Goal: Task Accomplishment & Management: Use online tool/utility

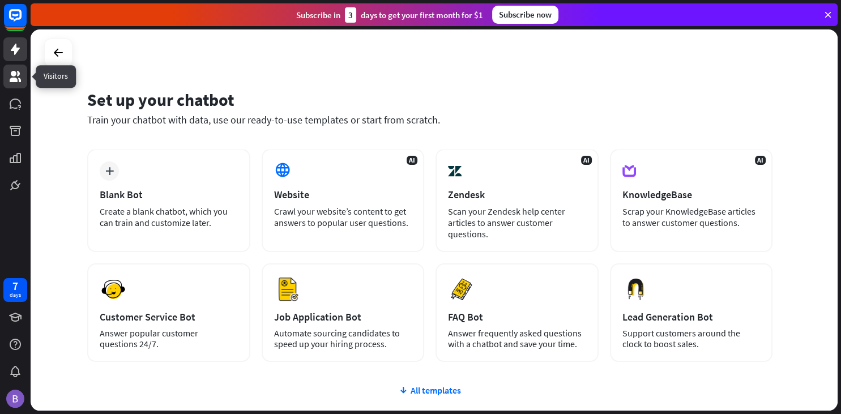
click at [10, 81] on icon at bounding box center [15, 77] width 14 height 14
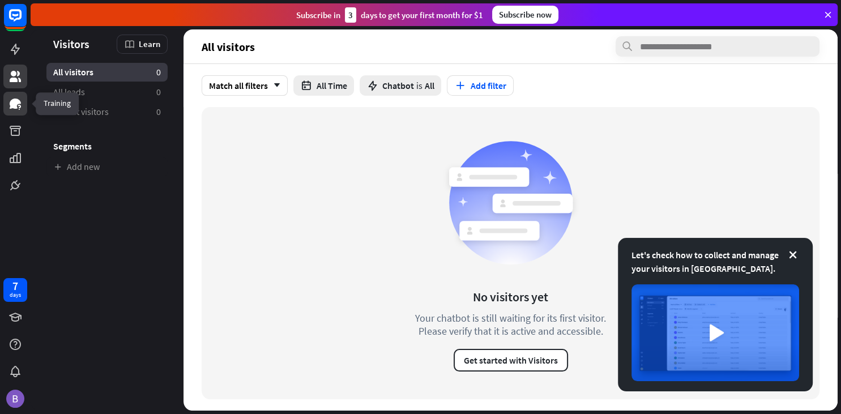
click at [19, 103] on icon at bounding box center [15, 104] width 11 height 10
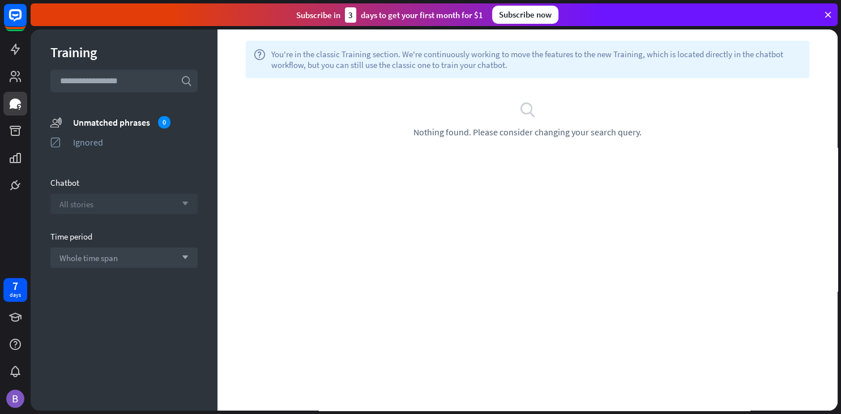
click at [122, 206] on div "All stories arrow_down" at bounding box center [123, 204] width 147 height 20
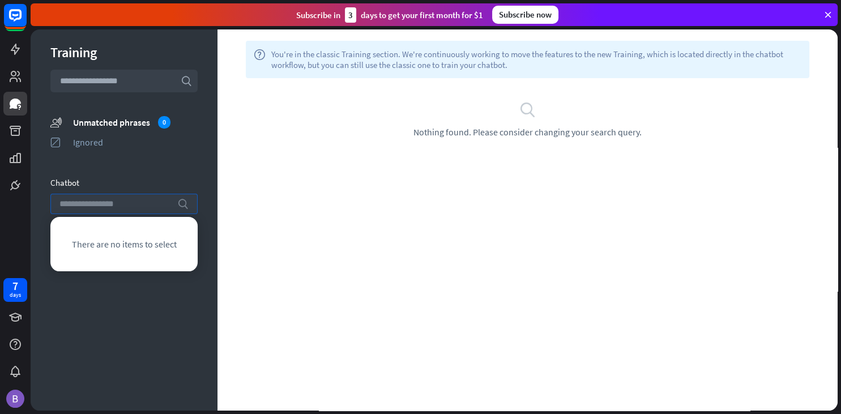
click at [122, 205] on input "search" at bounding box center [115, 203] width 112 height 19
click at [366, 235] on div "help You're in the classic Training section. We're continuously working to move…" at bounding box center [528, 219] width 620 height 381
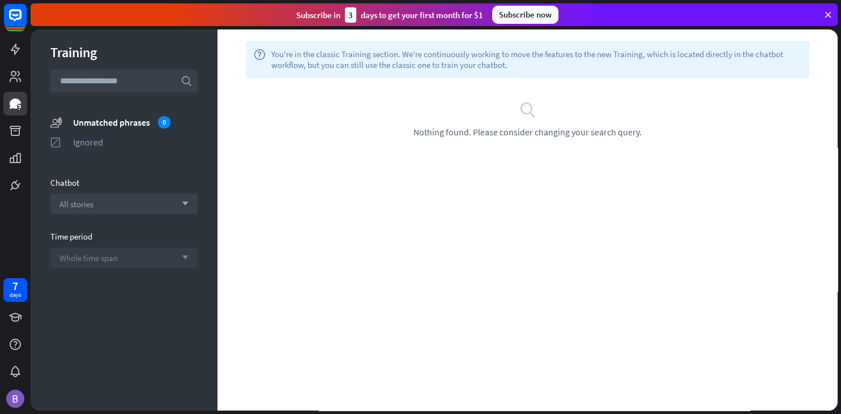
click at [103, 259] on span "Whole time span" at bounding box center [88, 258] width 58 height 11
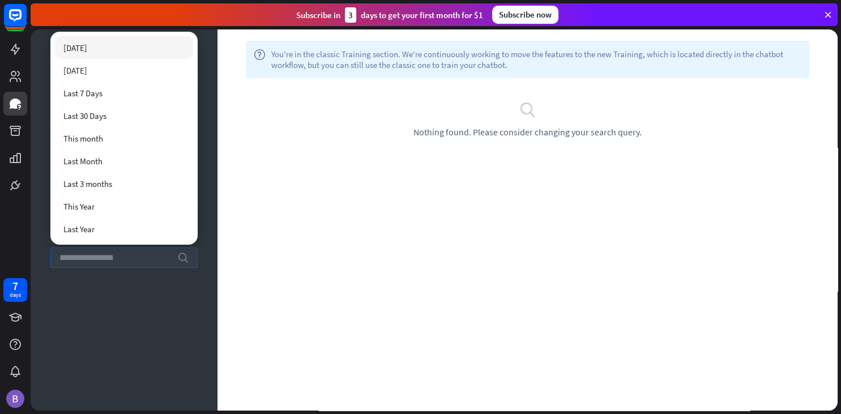
click at [408, 264] on div "help You're in the classic Training section. We're continuously working to move…" at bounding box center [528, 219] width 620 height 381
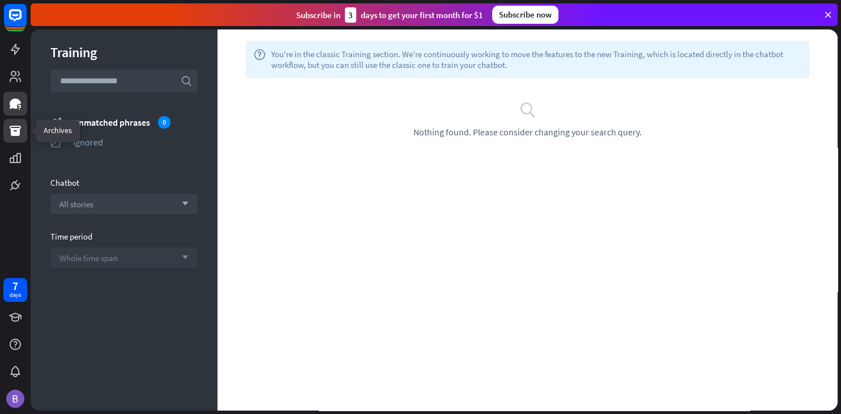
click at [15, 129] on icon at bounding box center [15, 131] width 11 height 10
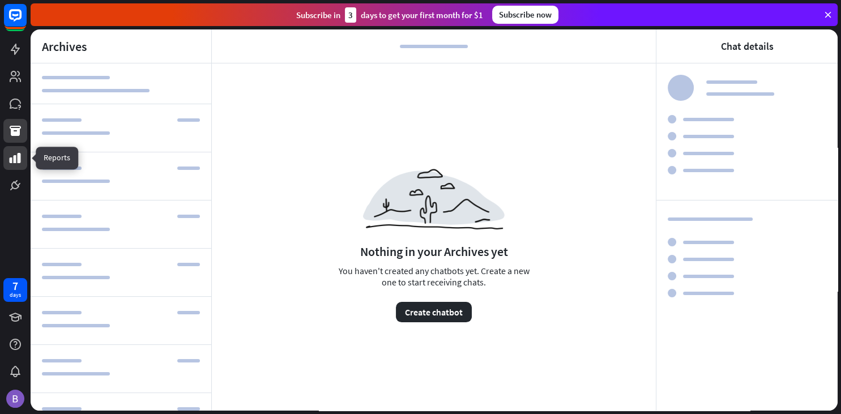
click at [19, 161] on icon at bounding box center [15, 158] width 11 height 10
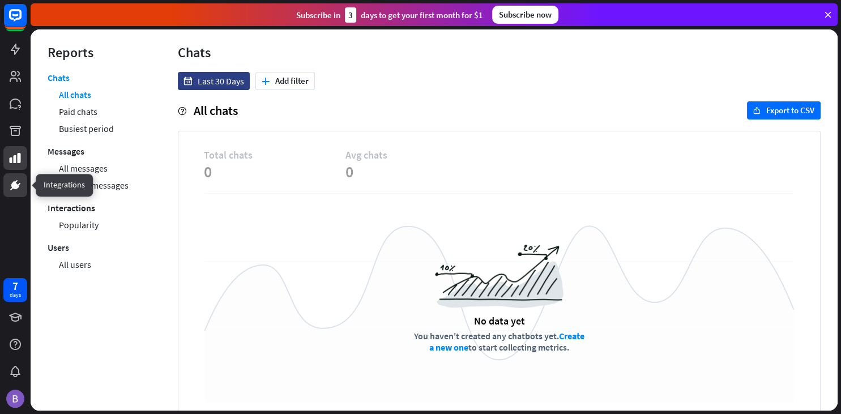
click at [19, 185] on icon at bounding box center [19, 184] width 3 height 3
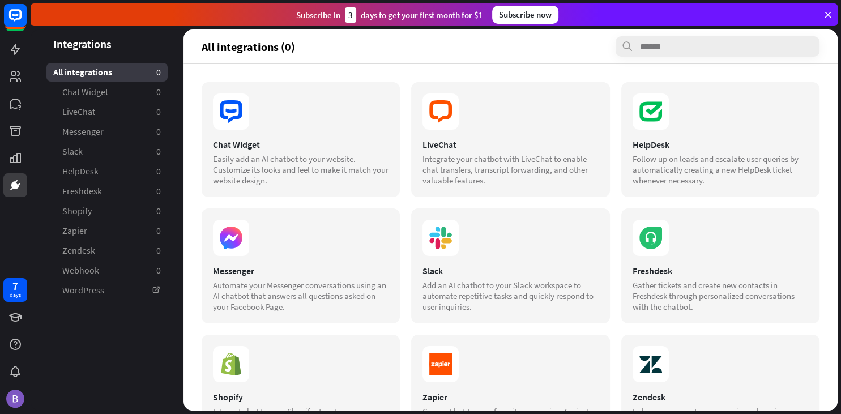
scroll to position [183, 0]
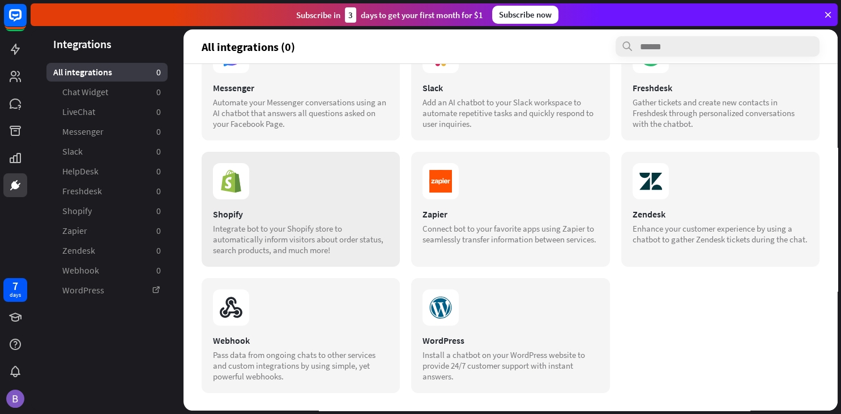
click at [269, 181] on section at bounding box center [301, 181] width 176 height 36
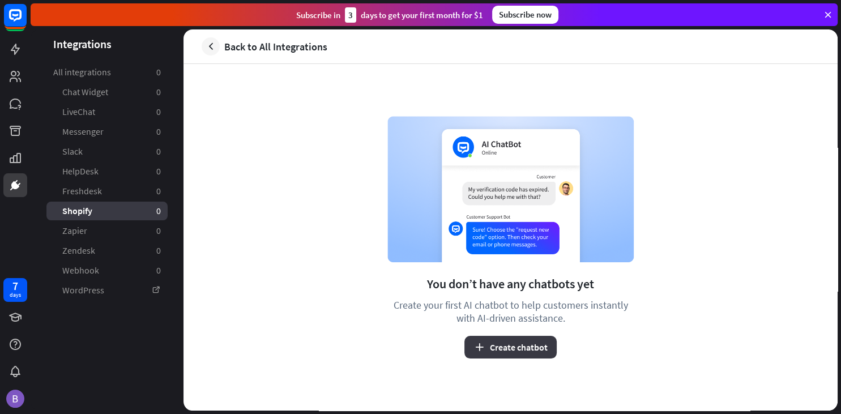
click at [510, 350] on button "Create chatbot" at bounding box center [511, 347] width 92 height 23
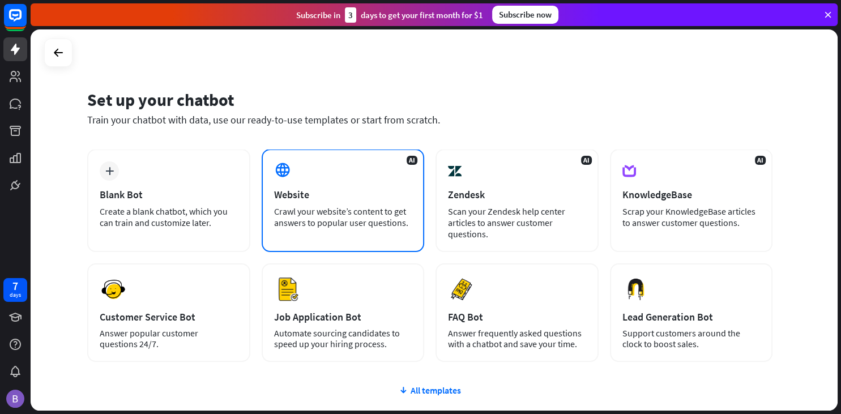
click at [319, 184] on div "AI Website Crawl your website’s content to get answers to popular user question…" at bounding box center [343, 200] width 163 height 103
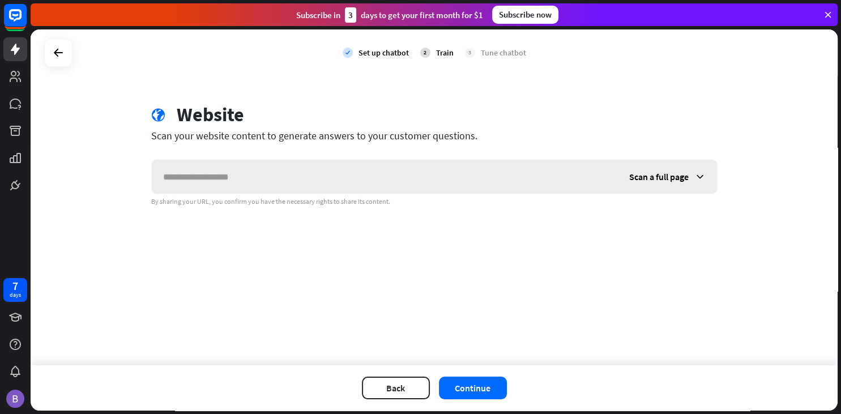
click at [360, 177] on input "text" at bounding box center [385, 177] width 466 height 34
type input "**********"
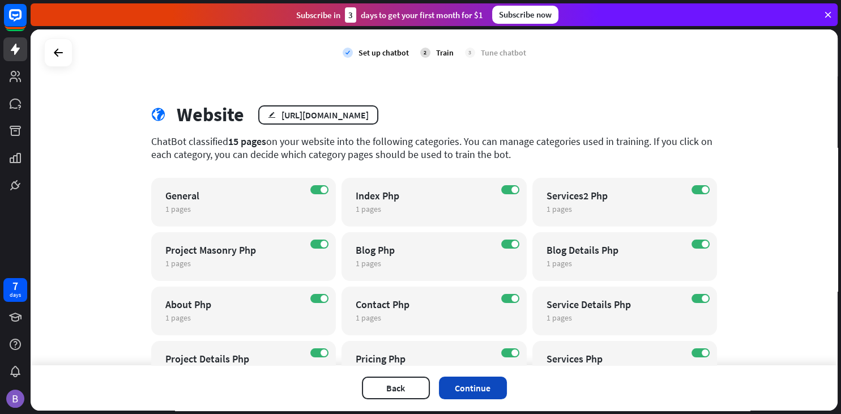
click at [466, 386] on button "Continue" at bounding box center [473, 388] width 68 height 23
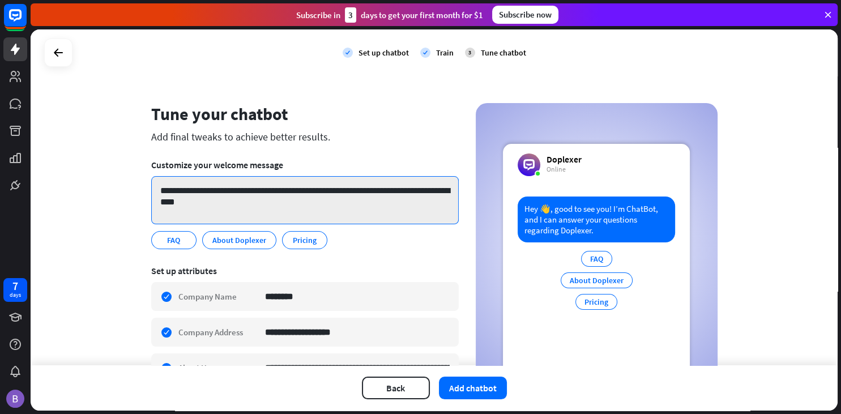
click at [265, 208] on textarea "**********" at bounding box center [305, 200] width 308 height 48
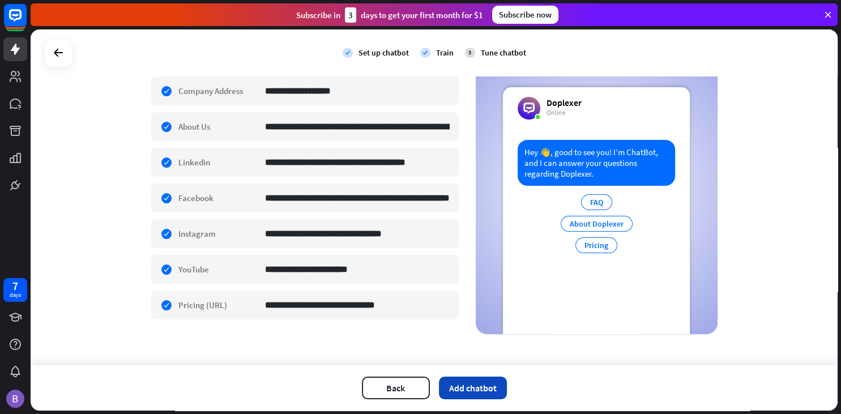
click at [470, 391] on button "Add chatbot" at bounding box center [473, 388] width 68 height 23
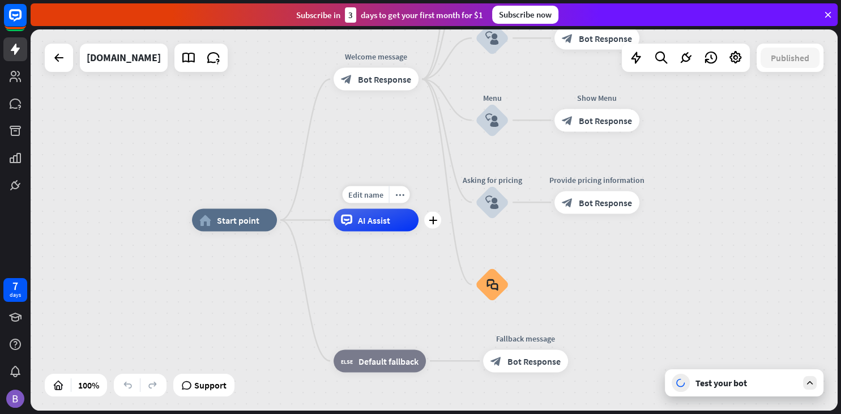
click at [376, 224] on span "AI Assist" at bounding box center [374, 220] width 32 height 11
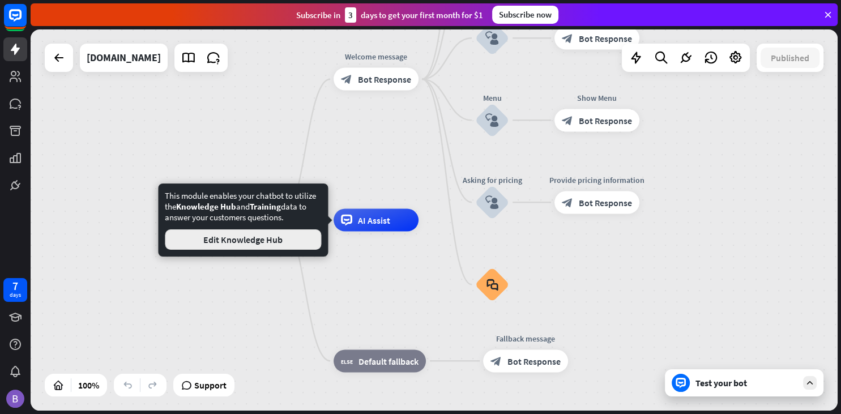
click at [247, 241] on button "Edit Knowledge Hub" at bounding box center [243, 239] width 156 height 20
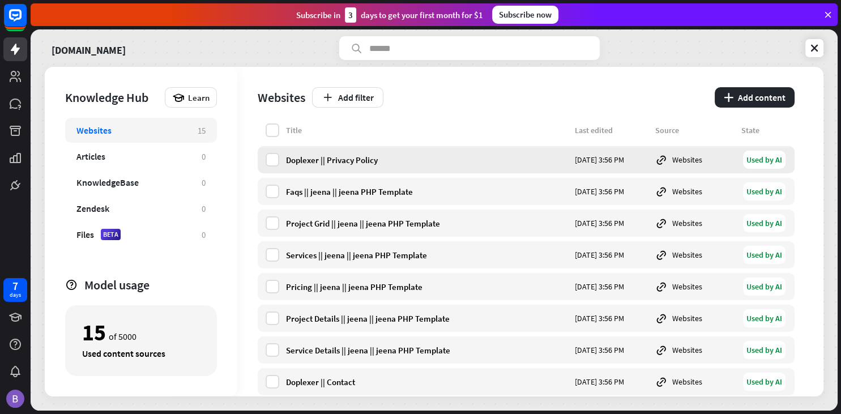
click at [767, 159] on div "Used by AI" at bounding box center [764, 160] width 42 height 18
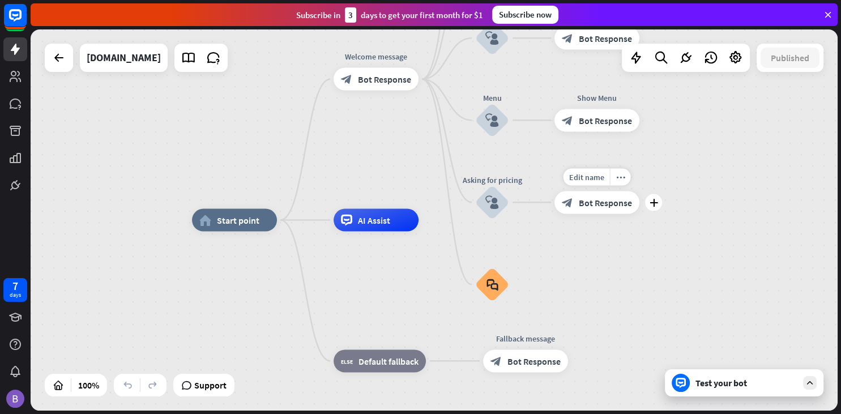
click at [599, 201] on span "Bot Response" at bounding box center [605, 202] width 53 height 11
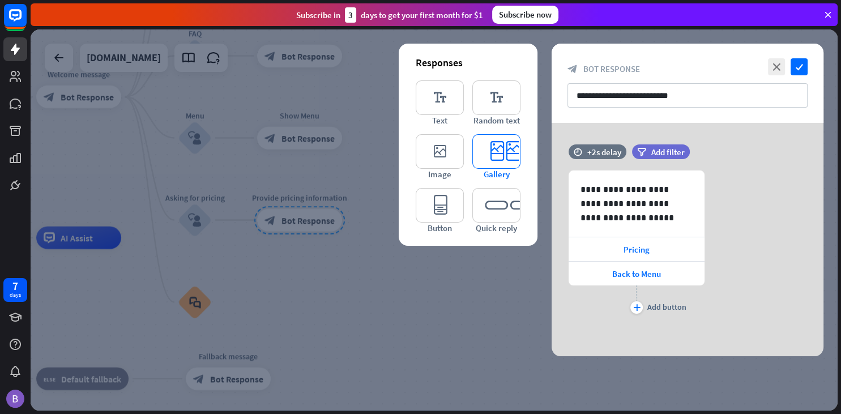
click at [502, 158] on icon "editor_card" at bounding box center [496, 151] width 48 height 35
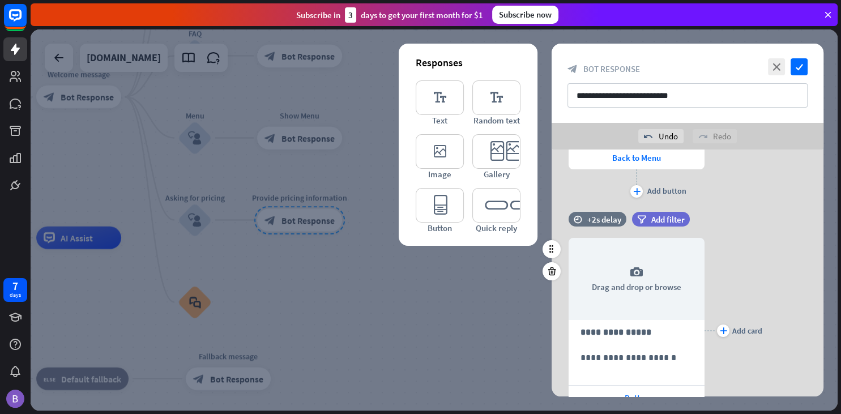
scroll to position [205, 0]
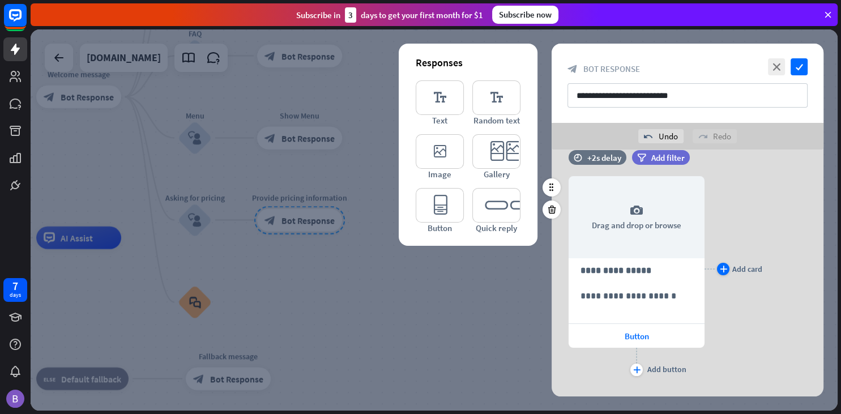
click at [726, 268] on icon "plus" at bounding box center [723, 269] width 7 height 7
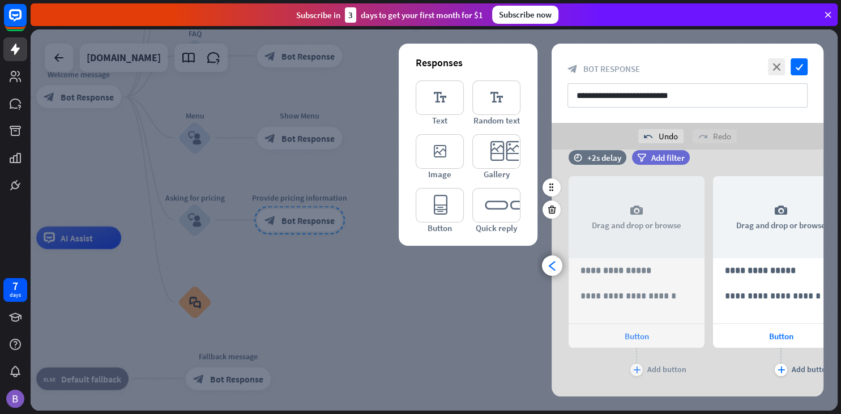
scroll to position [0, 93]
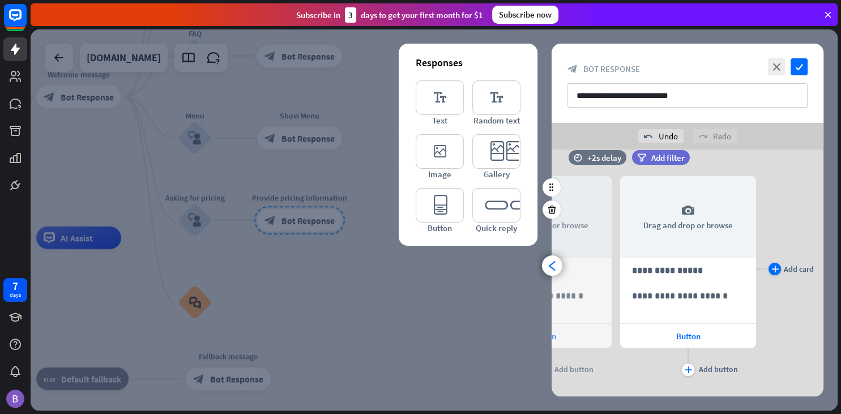
click at [778, 264] on div "plus" at bounding box center [775, 269] width 12 height 12
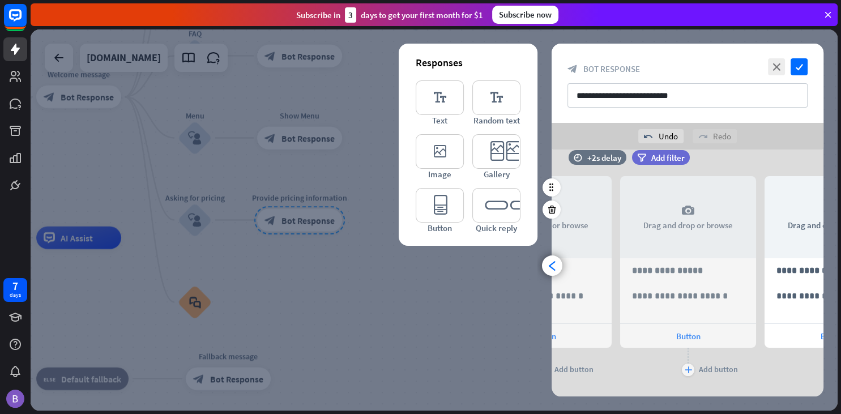
scroll to position [0, 238]
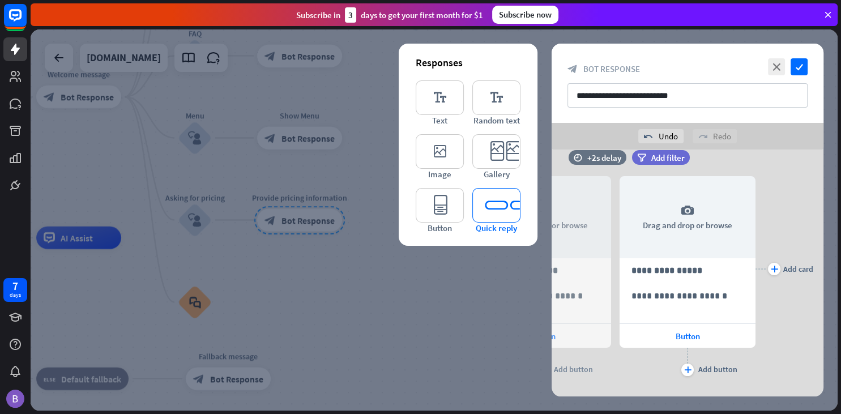
click at [492, 212] on icon "editor_quick_replies" at bounding box center [496, 205] width 48 height 35
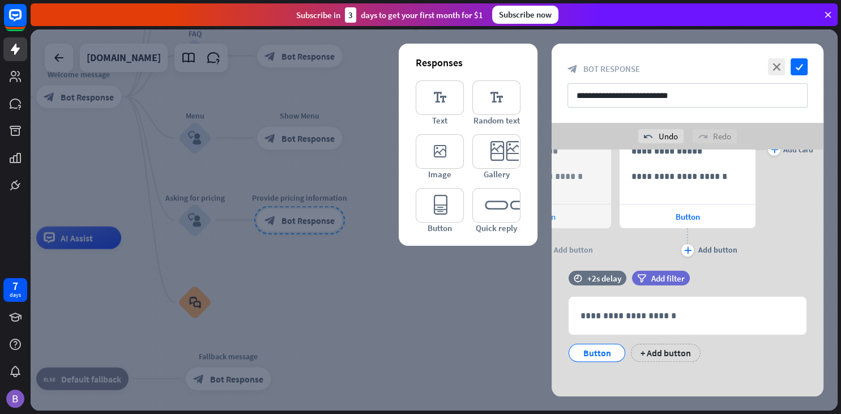
scroll to position [328, 0]
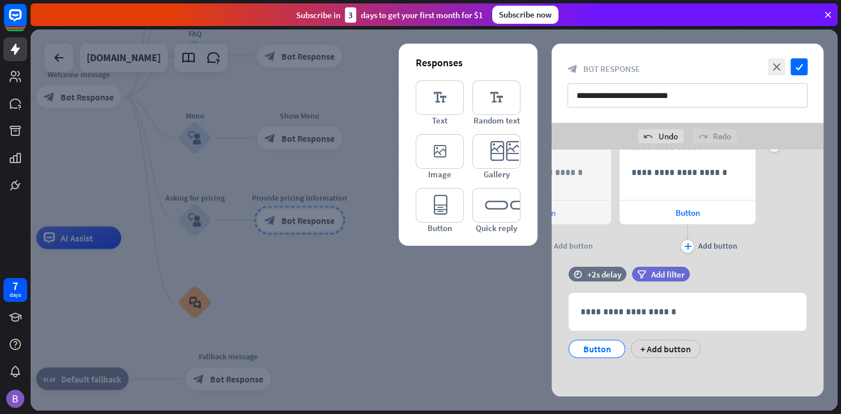
click at [478, 267] on div at bounding box center [434, 219] width 807 height 381
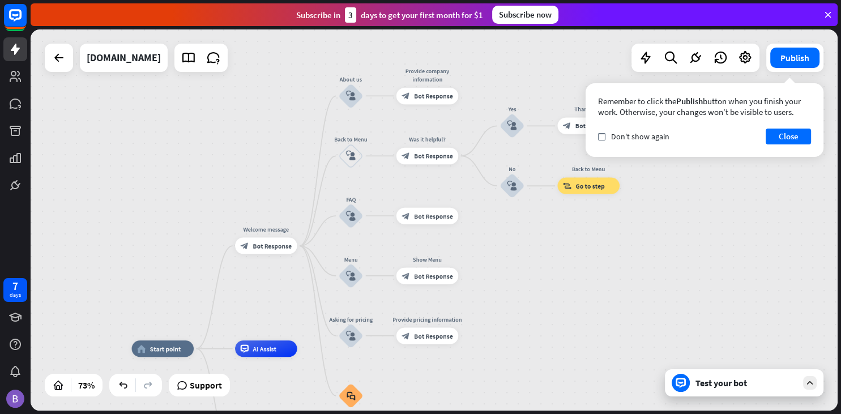
drag, startPoint x: 454, startPoint y: 124, endPoint x: 532, endPoint y: 254, distance: 151.7
click at [532, 254] on div "home_2 Start point Welcome message block_bot_response Bot Response About us blo…" at bounding box center [434, 219] width 807 height 381
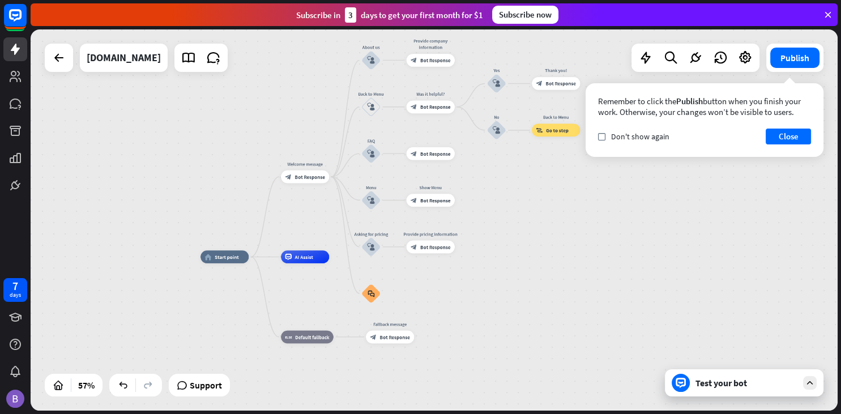
drag, startPoint x: 533, startPoint y: 259, endPoint x: 514, endPoint y: 191, distance: 71.1
click at [514, 191] on div "home_2 Start point Welcome message block_bot_response Bot Response About us blo…" at bounding box center [434, 219] width 807 height 381
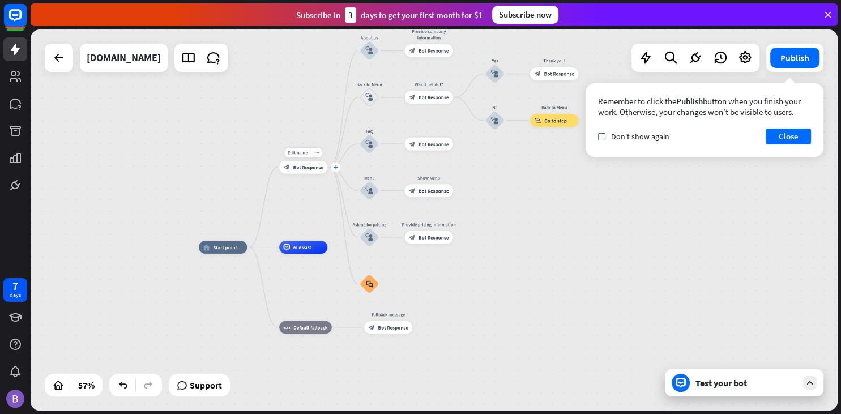
drag, startPoint x: 336, startPoint y: 249, endPoint x: 334, endPoint y: 169, distance: 79.9
click at [340, 191] on div "home_2 Start point Welcome message block_bot_response Bot Response About us blo…" at bounding box center [434, 219] width 807 height 381
click at [339, 201] on div "home_2 Start point Welcome message block_bot_response Bot Response About us blo…" at bounding box center [434, 219] width 807 height 381
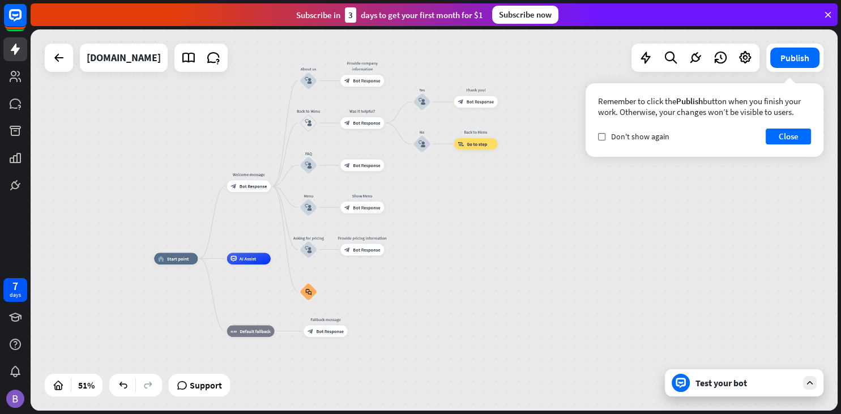
drag, startPoint x: 516, startPoint y: 198, endPoint x: 441, endPoint y: 210, distance: 76.2
click at [441, 210] on div "home_2 Start point Welcome message block_bot_response Bot Response About us blo…" at bounding box center [434, 219] width 807 height 381
click at [757, 391] on div "Test your bot" at bounding box center [744, 382] width 159 height 27
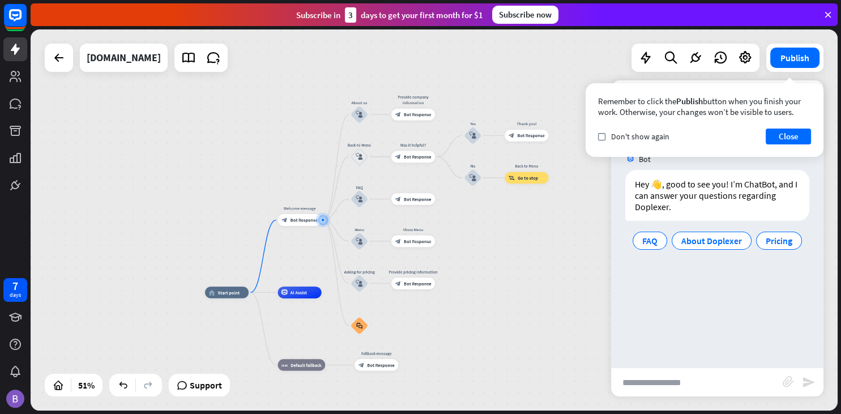
click at [662, 381] on input "text" at bounding box center [697, 382] width 172 height 28
type input "**"
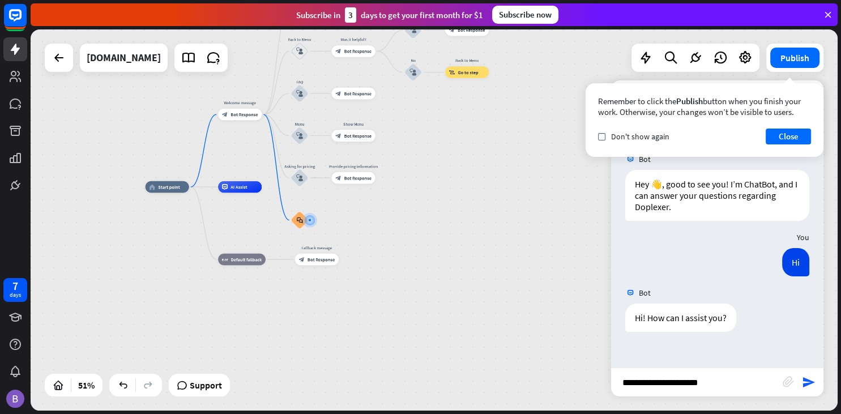
type input "**********"
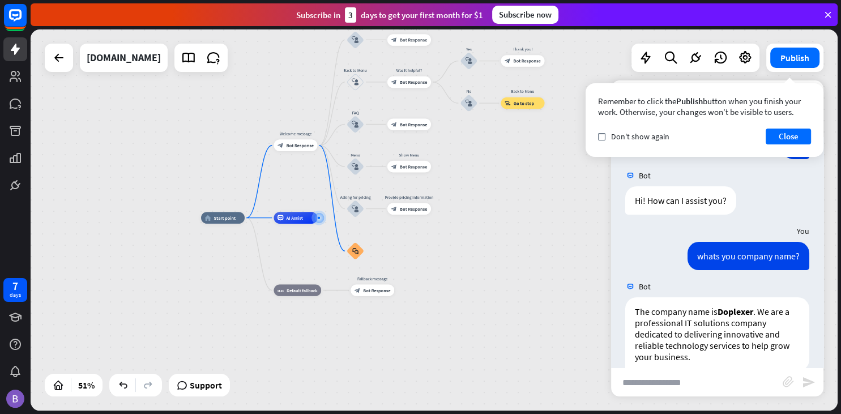
scroll to position [137, 0]
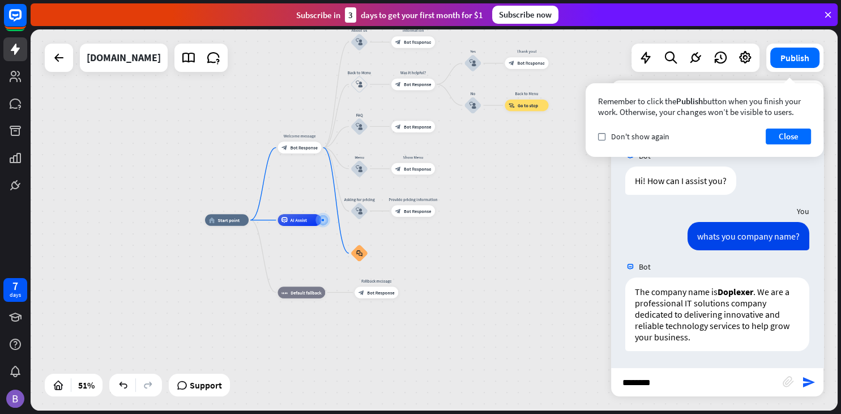
type input "*********"
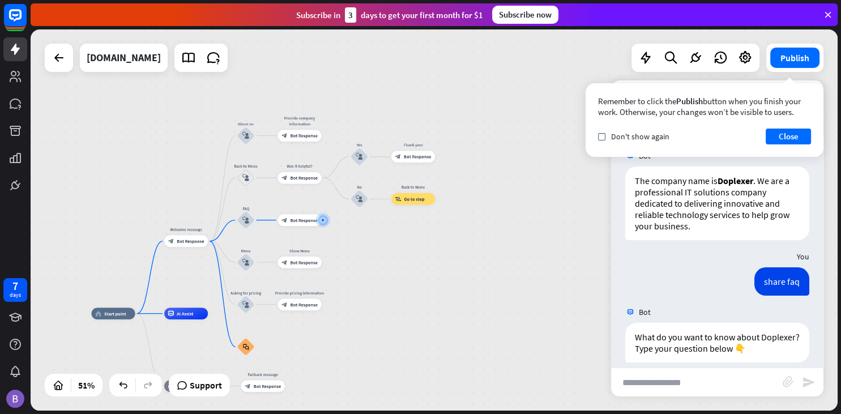
scroll to position [259, 0]
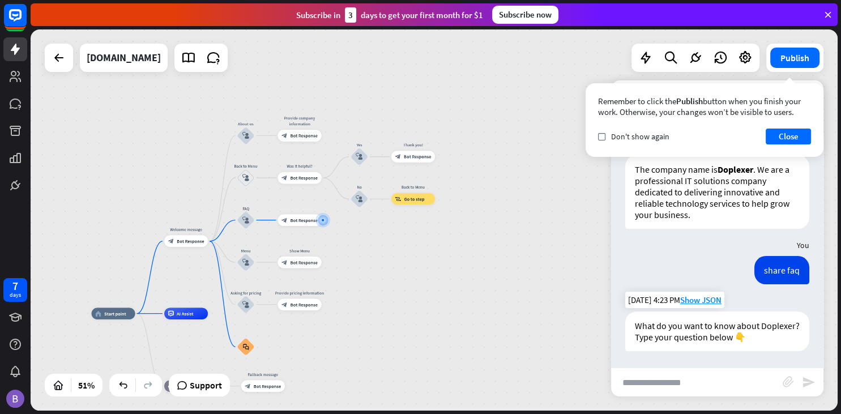
click at [666, 332] on div "What do you want to know about Doplexer? Type your question below 👇" at bounding box center [717, 332] width 184 height 40
click at [699, 300] on span "Show JSON" at bounding box center [700, 300] width 41 height 11
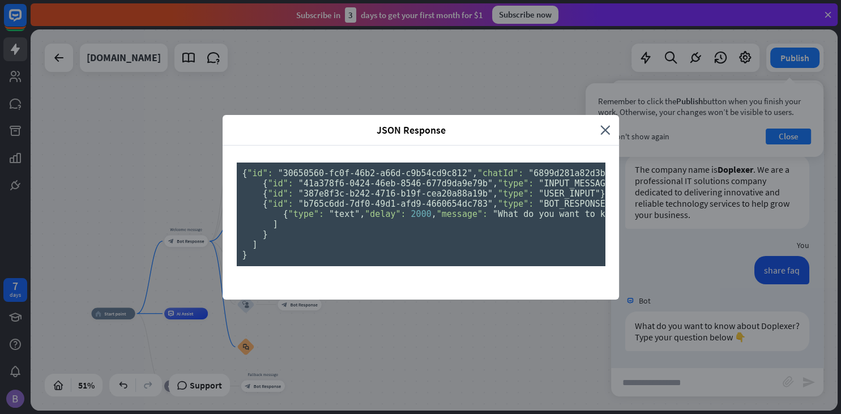
scroll to position [0, 0]
click at [606, 124] on icon "close" at bounding box center [606, 130] width 10 height 13
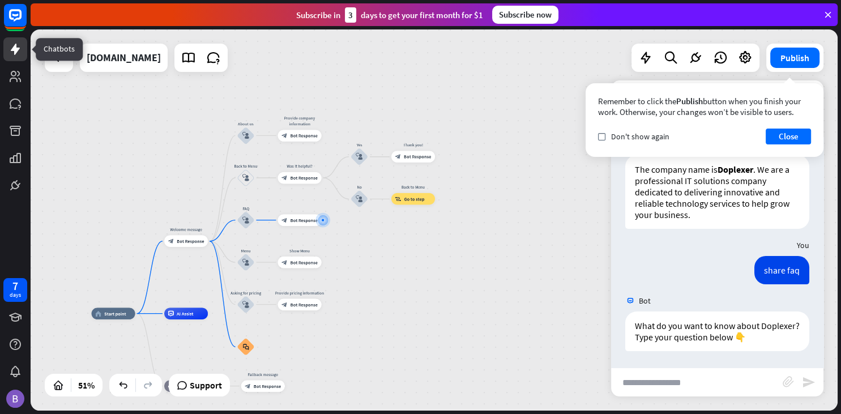
click at [15, 49] on icon at bounding box center [15, 49] width 9 height 11
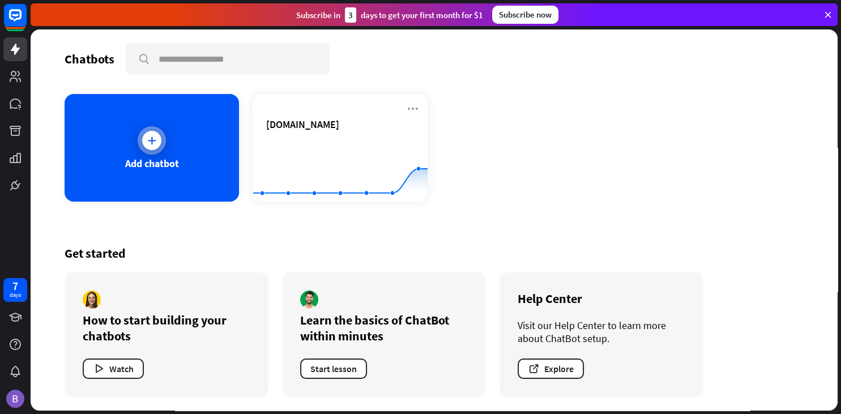
click at [174, 143] on div "Add chatbot" at bounding box center [152, 148] width 174 height 108
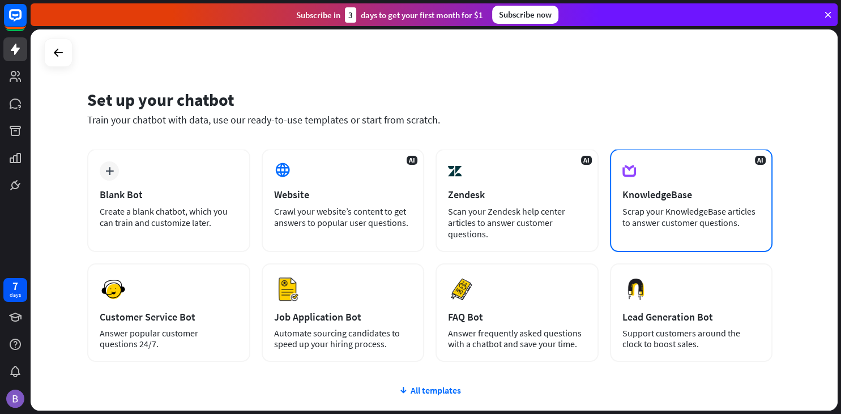
click at [663, 194] on div "KnowledgeBase" at bounding box center [692, 194] width 138 height 13
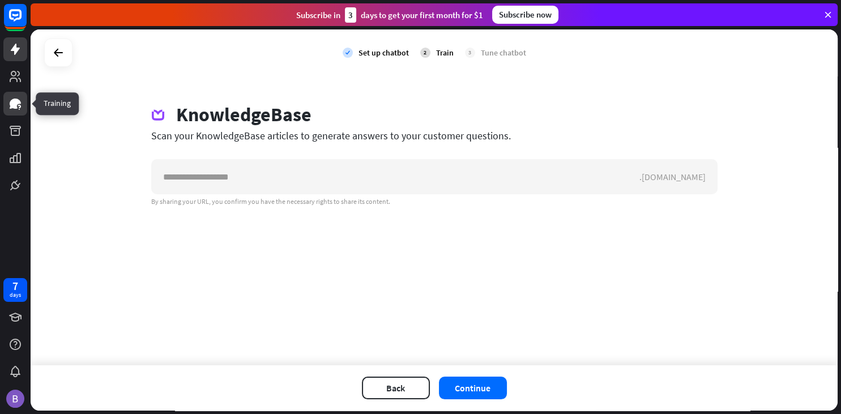
click at [15, 108] on icon at bounding box center [15, 104] width 11 height 10
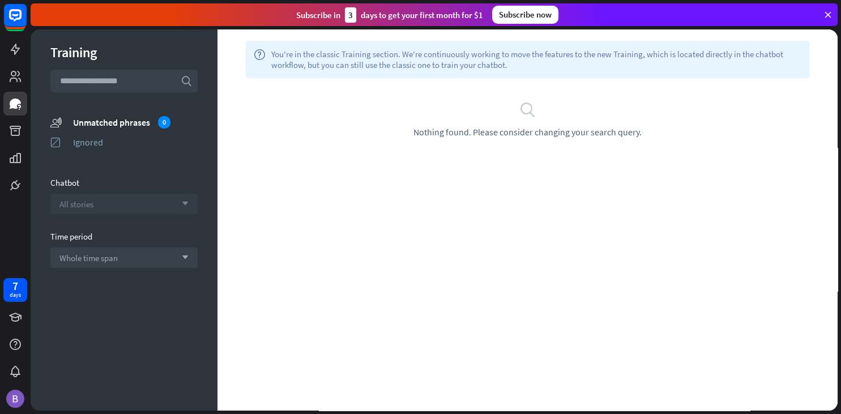
click at [144, 205] on div "All stories arrow_down" at bounding box center [123, 204] width 147 height 20
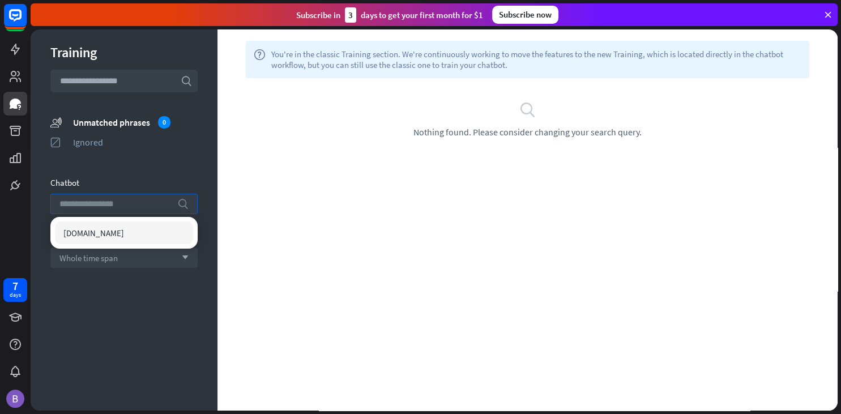
click at [143, 201] on input "search" at bounding box center [115, 203] width 112 height 19
click at [361, 237] on div "help You're in the classic Training section. We're continuously working to move…" at bounding box center [528, 219] width 620 height 381
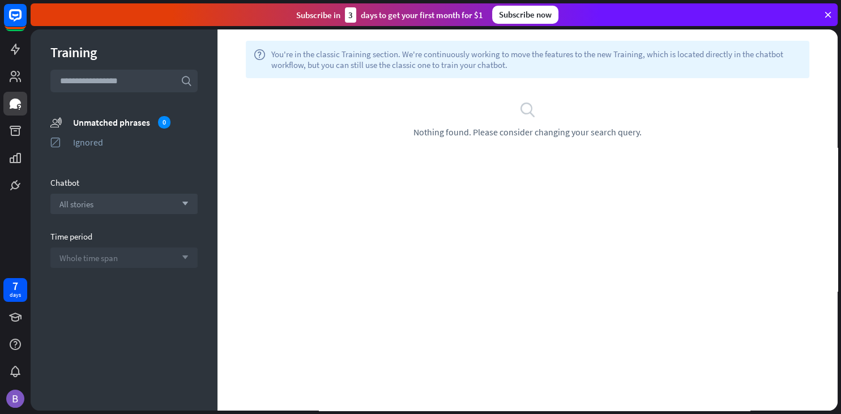
click at [130, 256] on div "Whole time span arrow_down" at bounding box center [123, 258] width 147 height 20
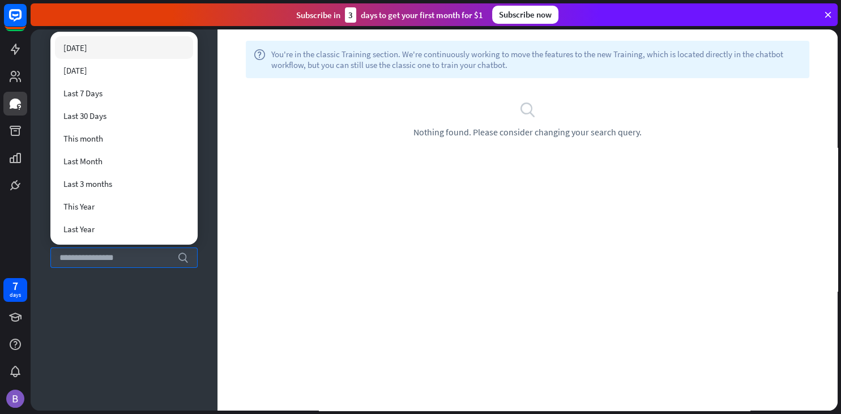
click at [233, 252] on div "help You're in the classic Training section. We're continuously working to move…" at bounding box center [528, 219] width 620 height 381
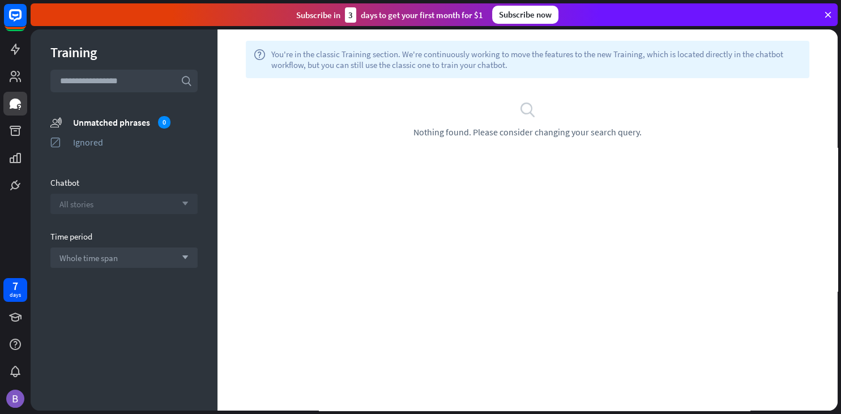
click at [99, 203] on div "All stories arrow_down" at bounding box center [123, 204] width 147 height 20
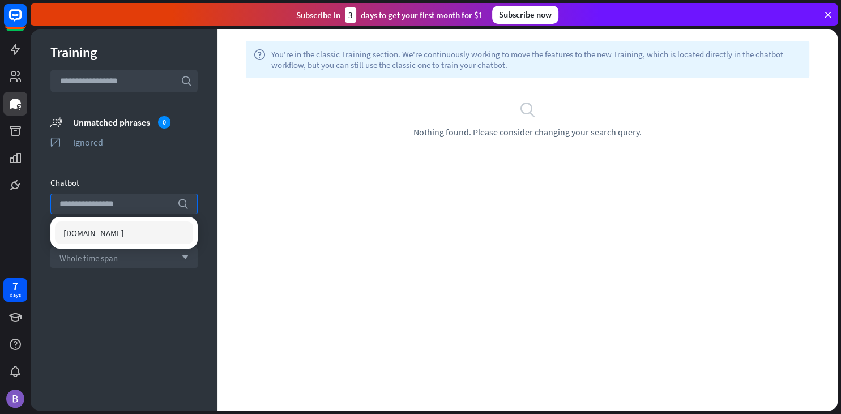
click at [89, 237] on span "[DOMAIN_NAME]" at bounding box center [93, 233] width 61 height 11
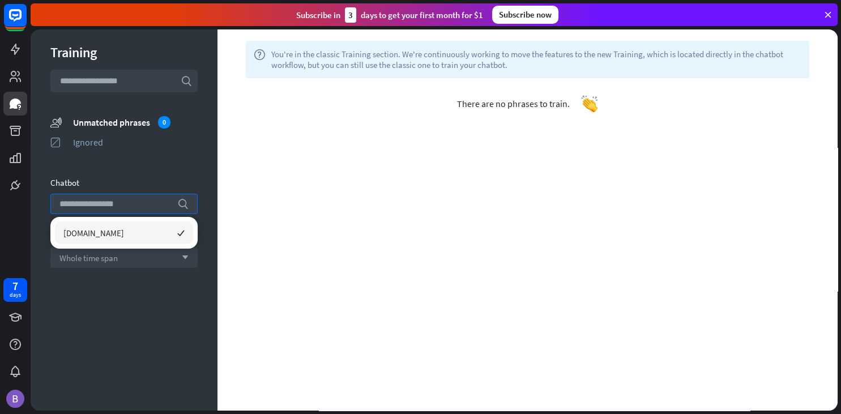
click at [159, 233] on div "[DOMAIN_NAME] checked" at bounding box center [124, 233] width 138 height 23
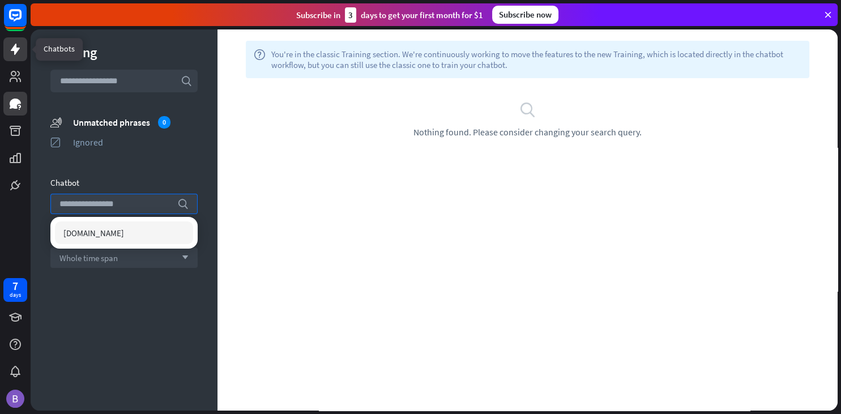
click at [18, 52] on icon at bounding box center [15, 49] width 14 height 14
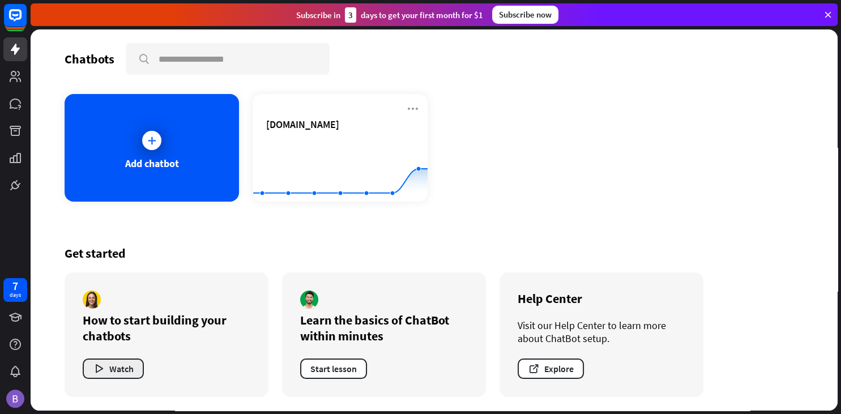
click at [123, 375] on button "Watch" at bounding box center [113, 369] width 61 height 20
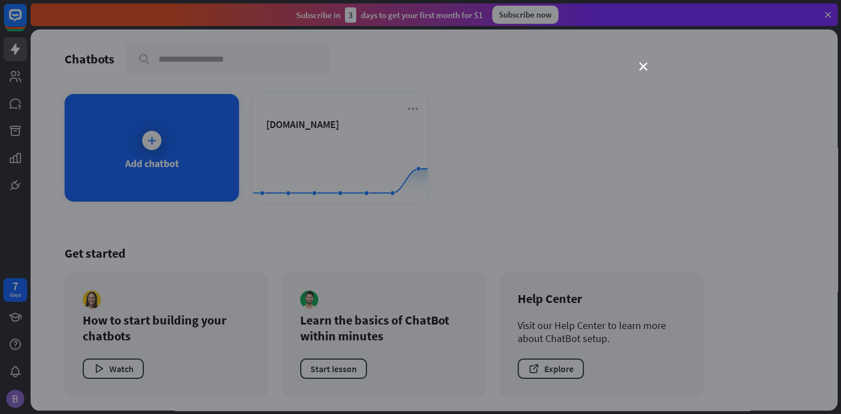
click at [642, 71] on div "close" at bounding box center [420, 207] width 841 height 414
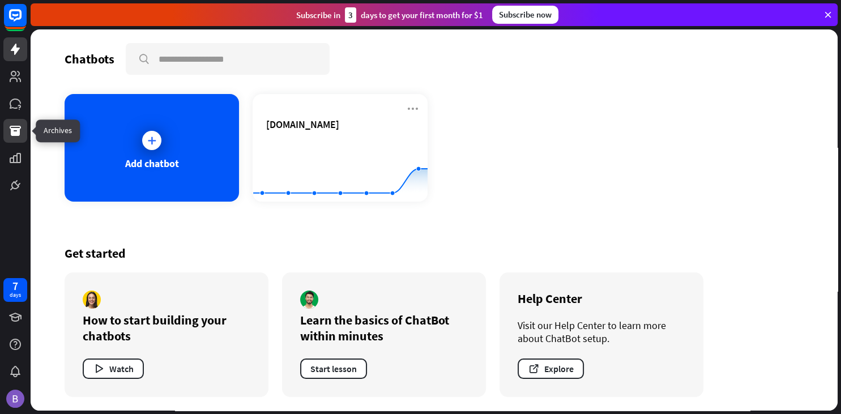
click at [21, 133] on icon at bounding box center [15, 131] width 14 height 14
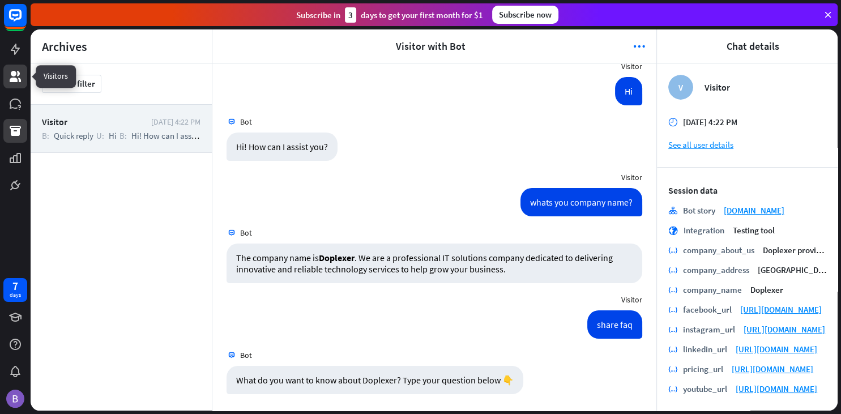
click at [16, 80] on icon at bounding box center [15, 76] width 11 height 11
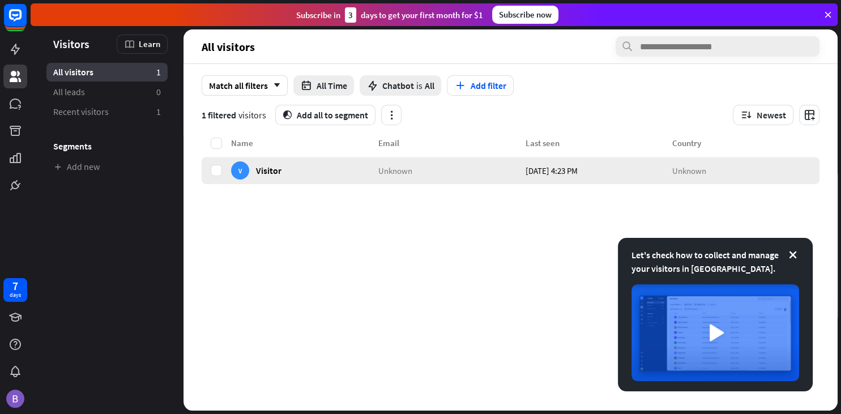
click at [258, 172] on span "Visitor" at bounding box center [268, 170] width 25 height 11
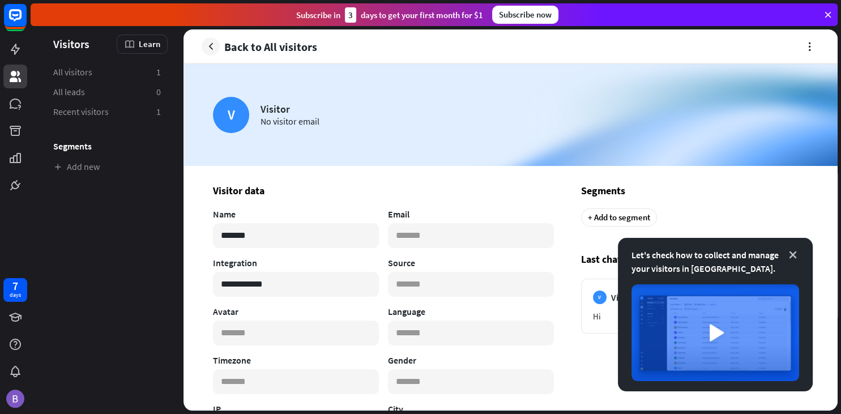
click at [794, 257] on icon at bounding box center [792, 254] width 11 height 11
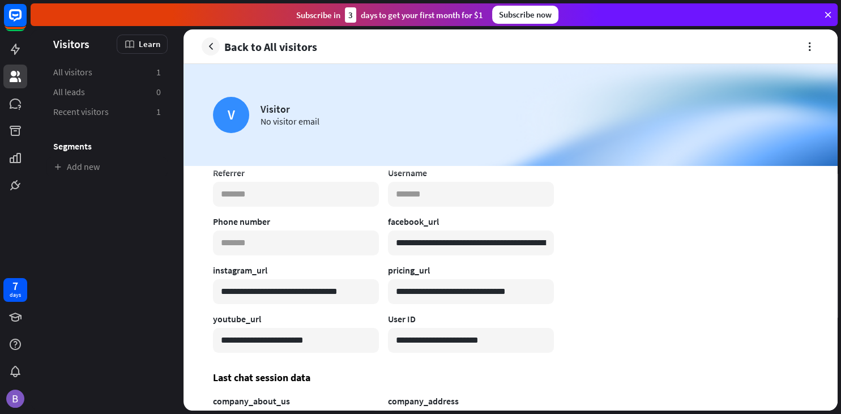
scroll to position [21, 0]
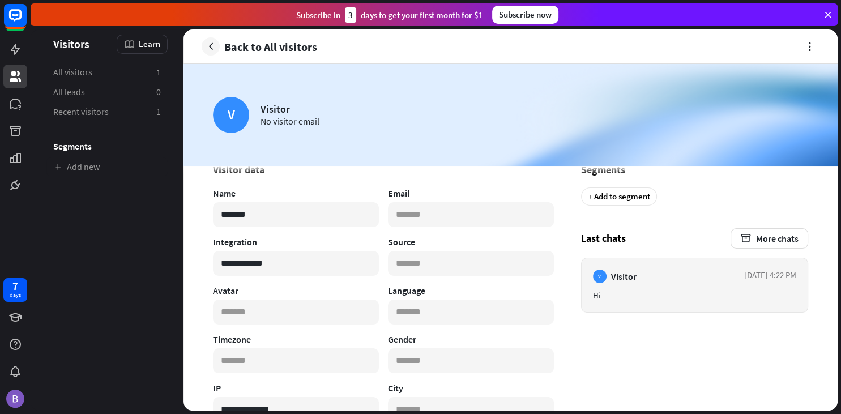
click at [652, 297] on div "Hi" at bounding box center [694, 295] width 203 height 11
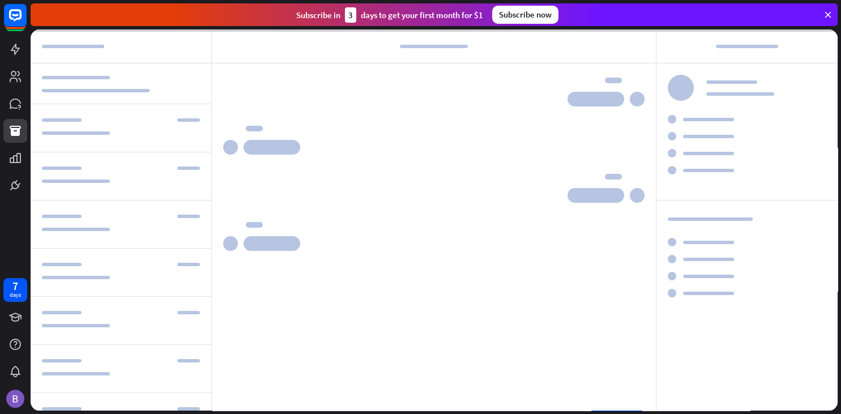
scroll to position [75, 0]
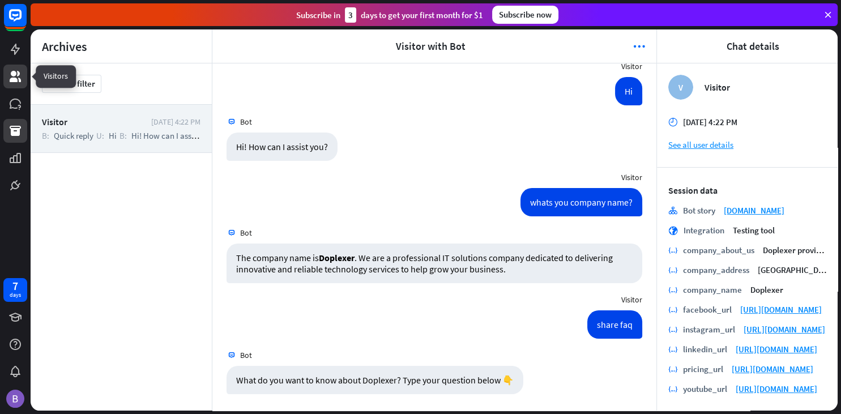
click at [18, 79] on icon at bounding box center [15, 77] width 14 height 14
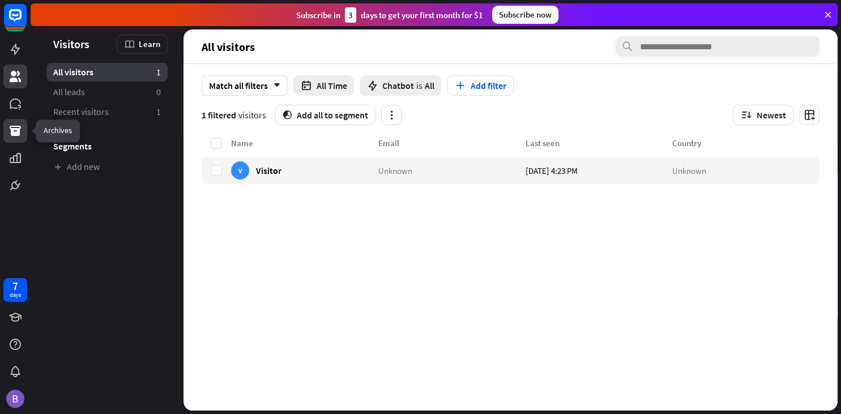
click at [18, 134] on icon at bounding box center [15, 131] width 11 height 10
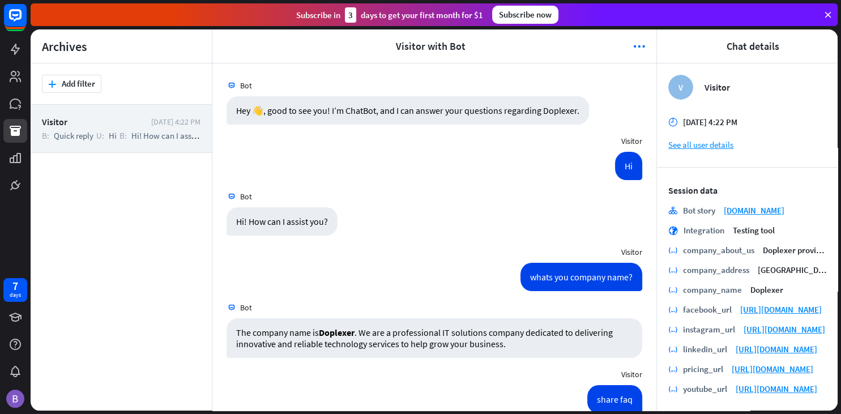
scroll to position [75, 0]
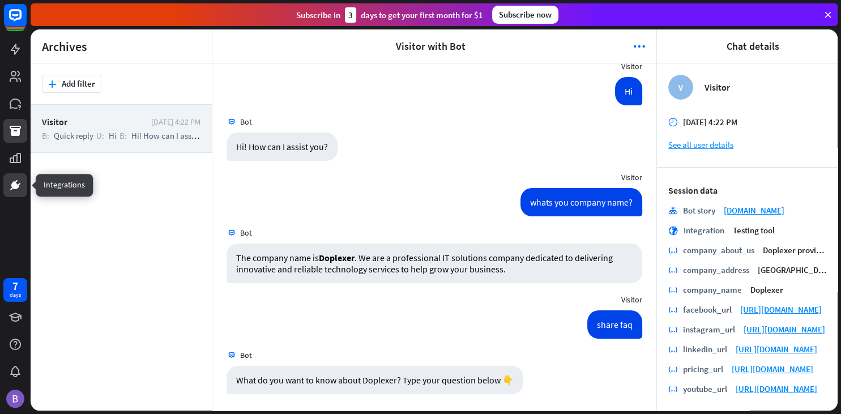
click at [13, 186] on icon at bounding box center [15, 185] width 7 height 7
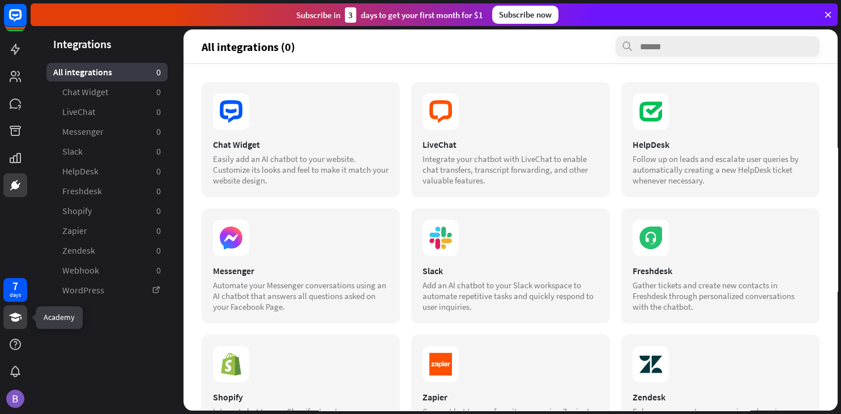
click at [15, 321] on icon at bounding box center [15, 317] width 12 height 9
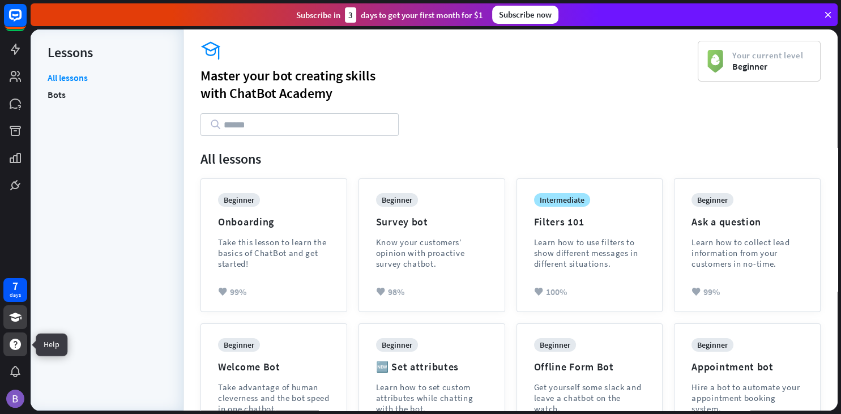
click at [13, 347] on icon at bounding box center [15, 344] width 11 height 11
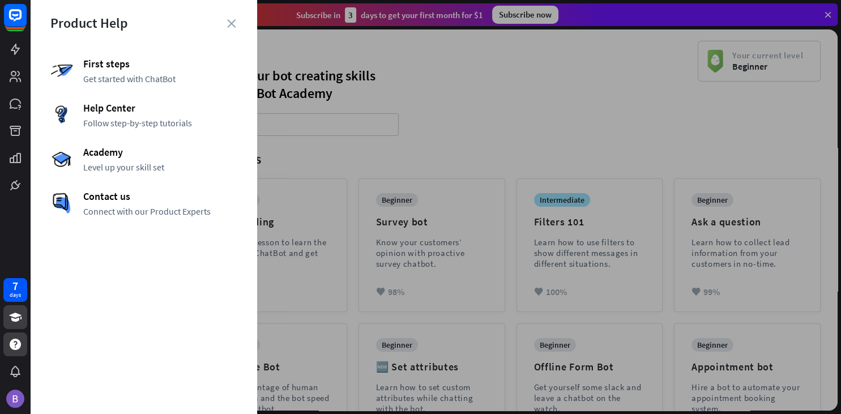
click at [236, 27] on div "Product Help" at bounding box center [143, 23] width 187 height 18
click at [230, 24] on icon "close" at bounding box center [231, 23] width 8 height 8
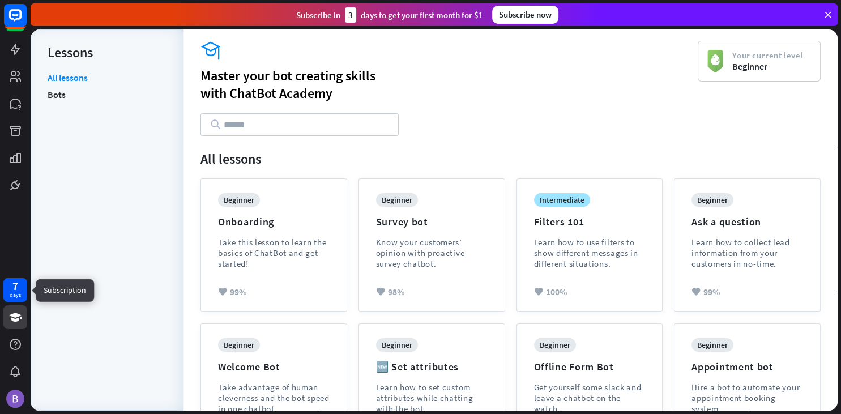
click at [14, 293] on div "days" at bounding box center [15, 295] width 11 height 8
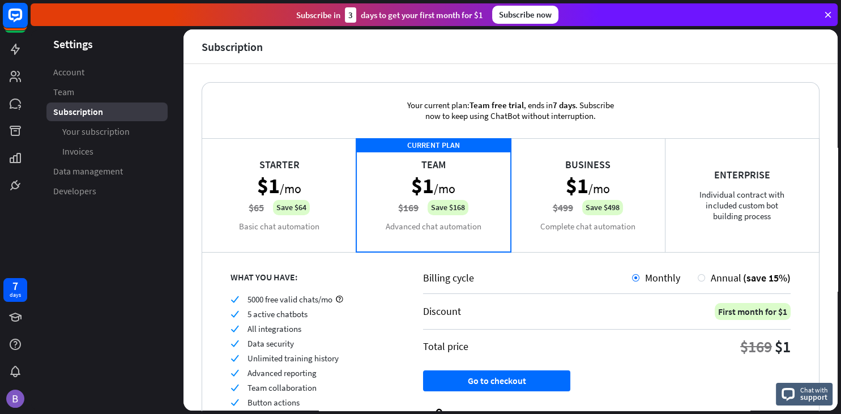
click at [17, 19] on icon at bounding box center [15, 15] width 14 height 14
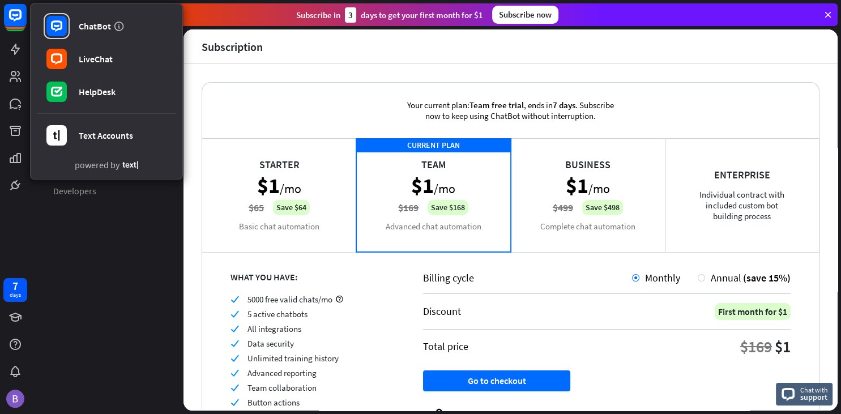
click at [127, 228] on aside "Settings Account Team Subscription Your subscription Invoices Data management D…" at bounding box center [107, 219] width 153 height 381
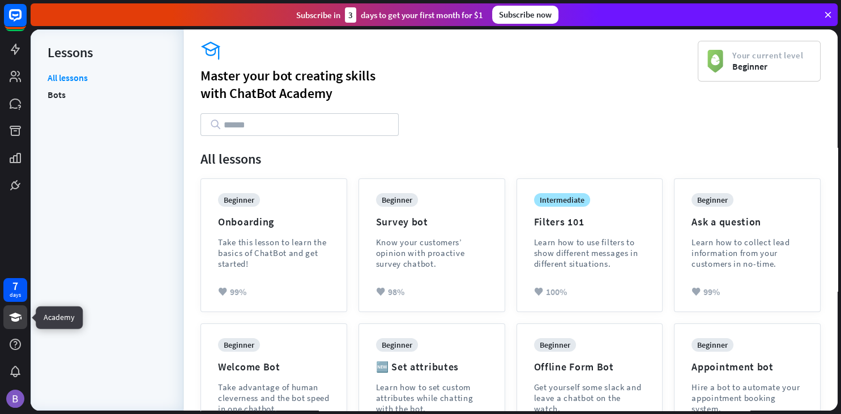
click at [17, 318] on icon at bounding box center [15, 317] width 12 height 9
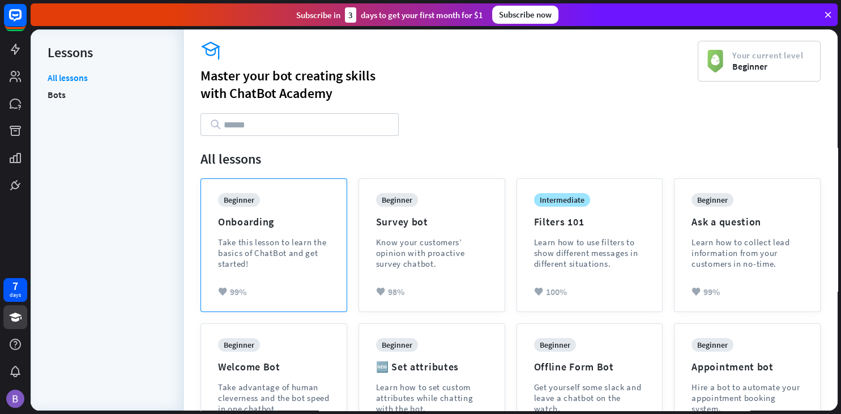
click at [308, 240] on div "Take this lesson to learn the basics of ChatBot and get started!" at bounding box center [274, 253] width 112 height 32
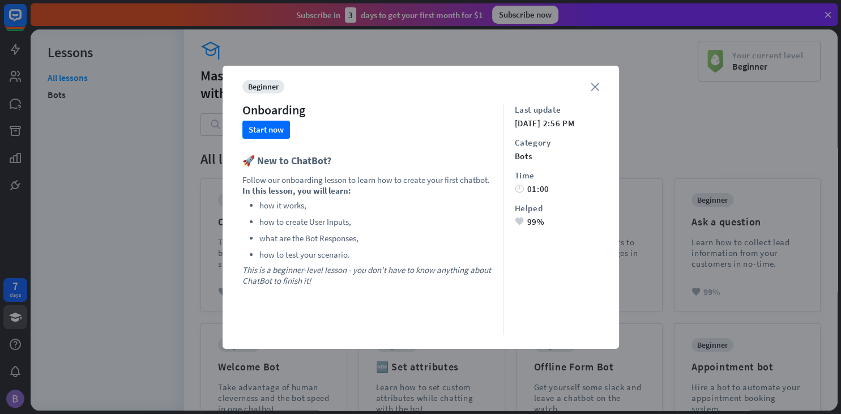
click at [594, 84] on icon "close" at bounding box center [595, 87] width 8 height 8
